Goal: Find specific page/section: Find specific page/section

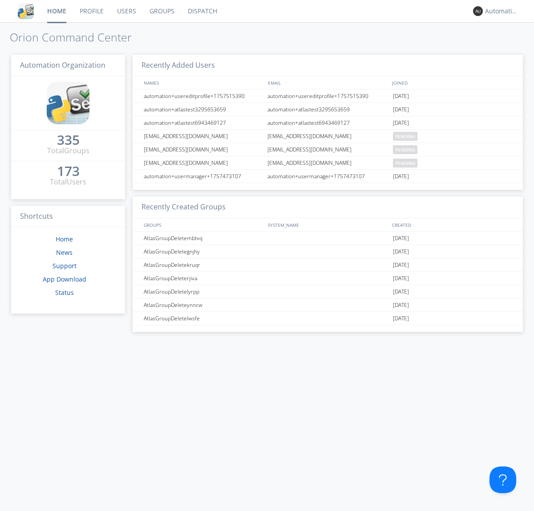
click at [202, 11] on link "Dispatch" at bounding box center [202, 11] width 43 height 22
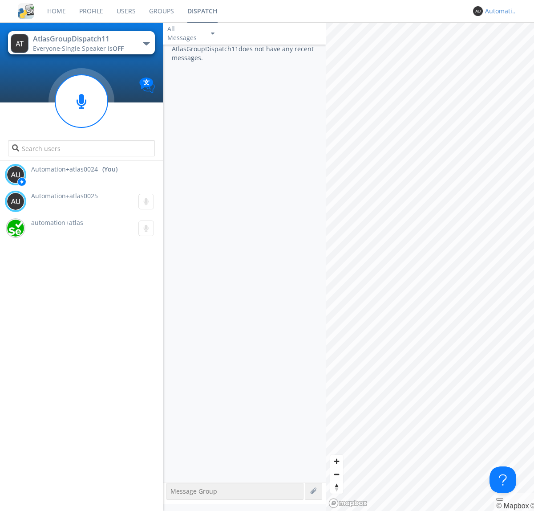
click at [500, 11] on div "Automation+atlas0024" at bounding box center [501, 11] width 33 height 9
